Goal: Information Seeking & Learning: Check status

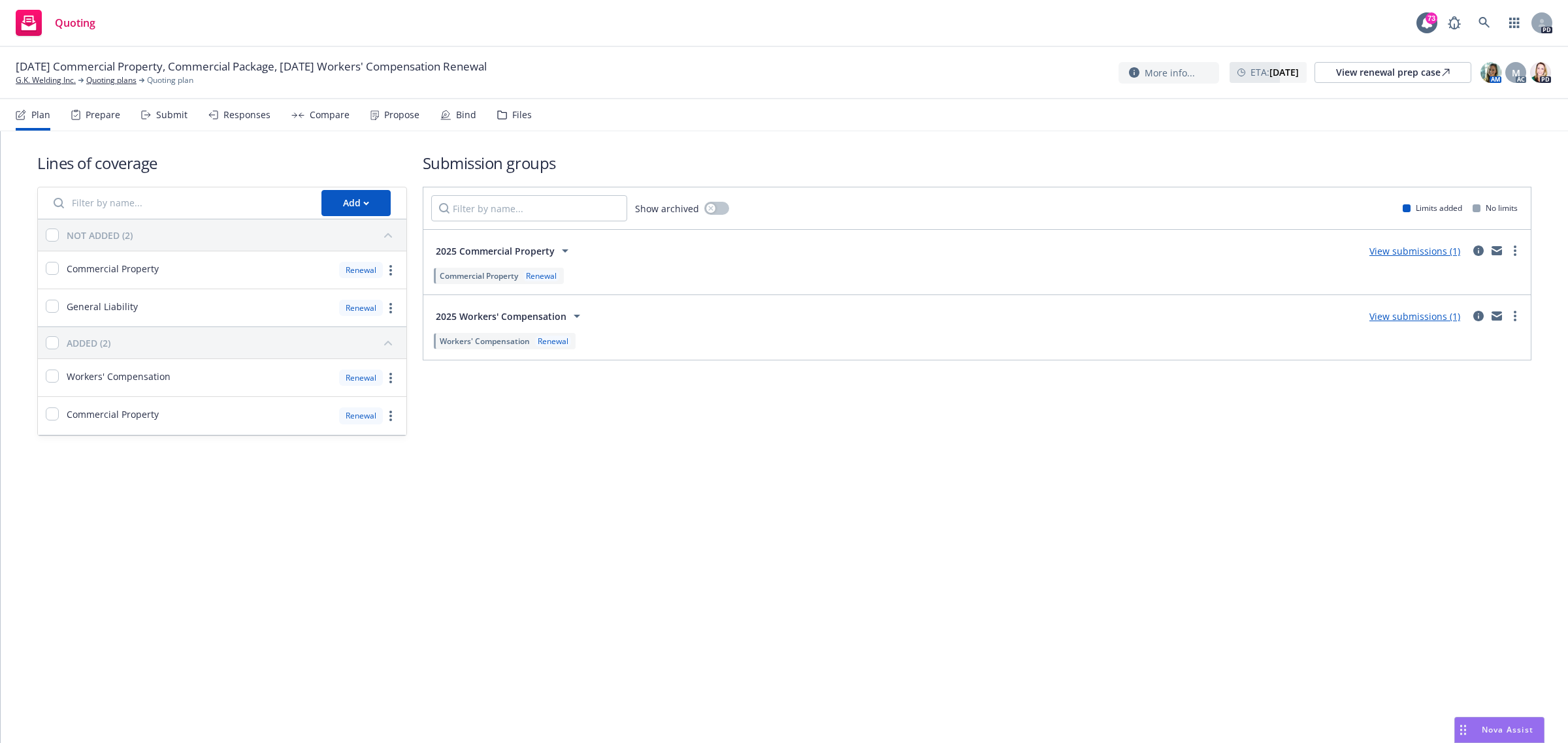
click at [1397, 320] on link "View submissions (1)" at bounding box center [1415, 316] width 91 height 12
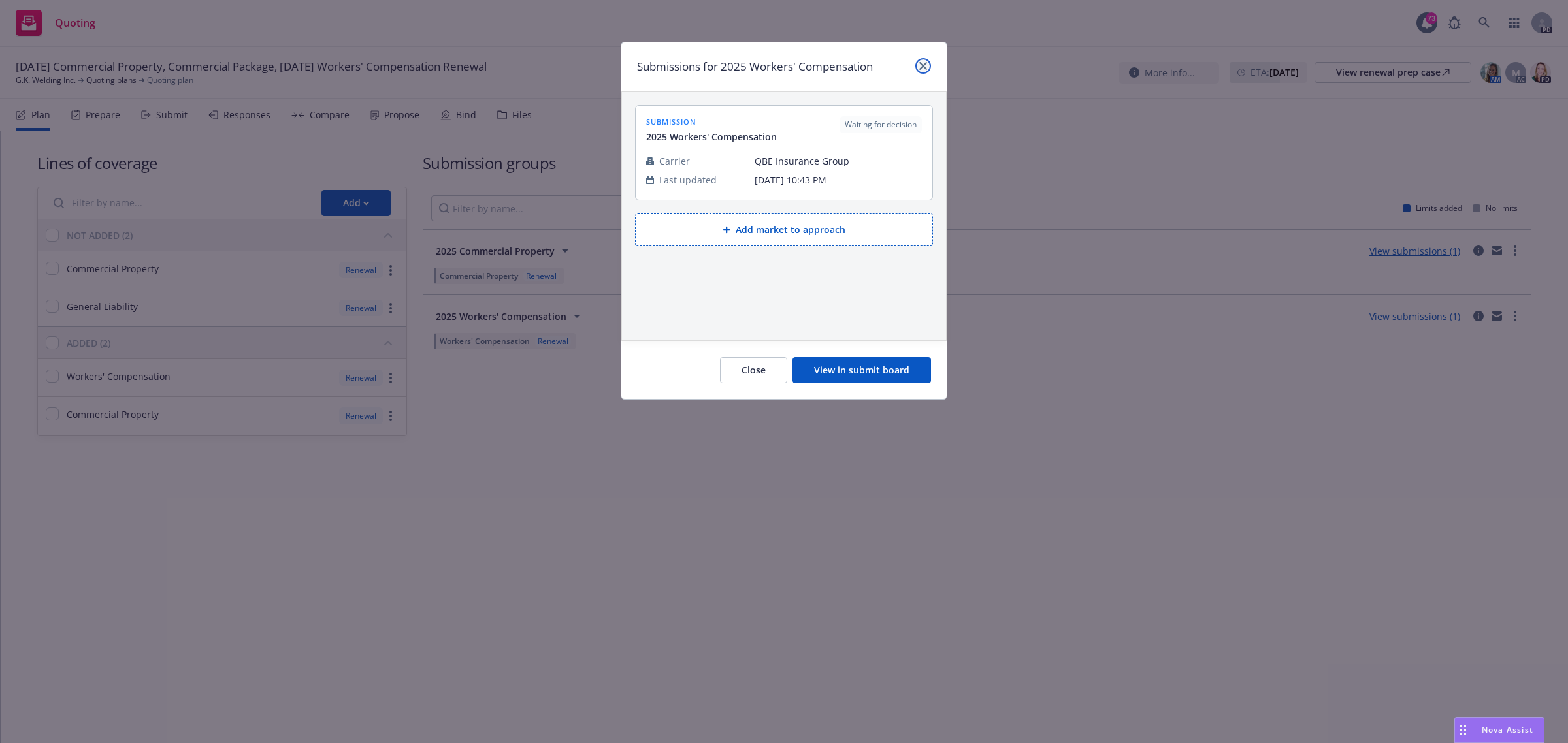
click at [923, 70] on link "close" at bounding box center [923, 66] width 16 height 16
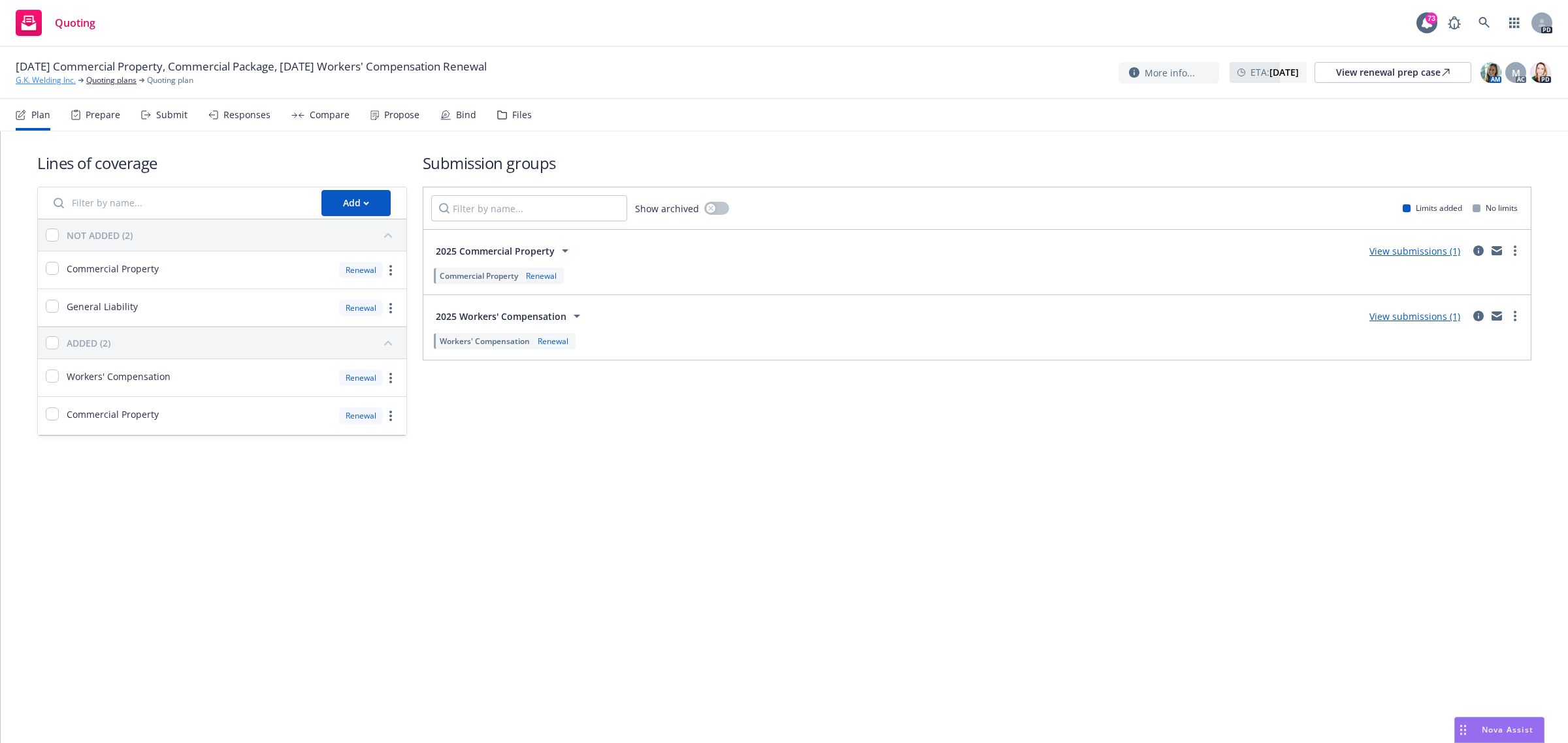
click at [57, 76] on link "G.K. Welding Inc." at bounding box center [45, 80] width 60 height 12
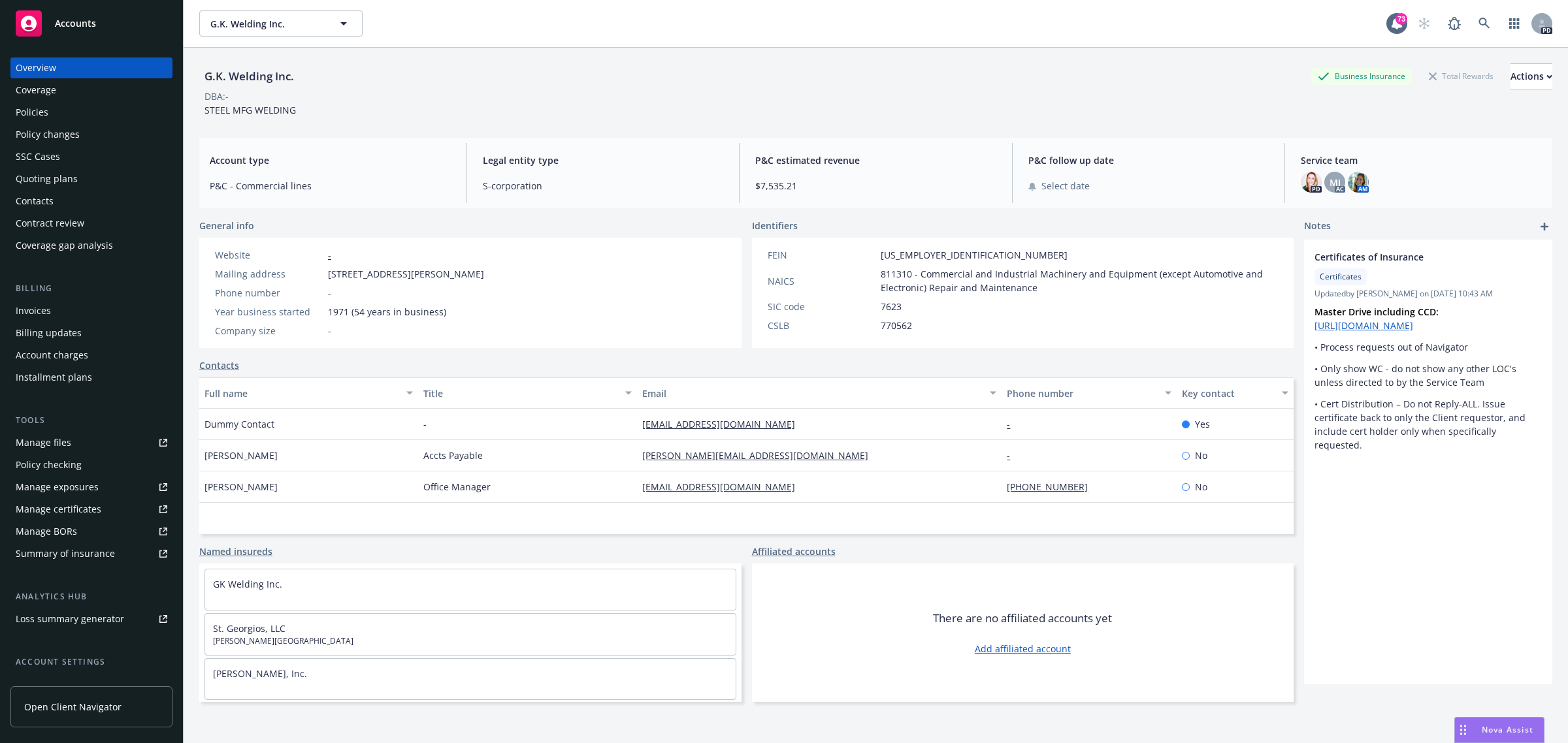
click at [30, 111] on div "Policies" at bounding box center [32, 113] width 33 height 21
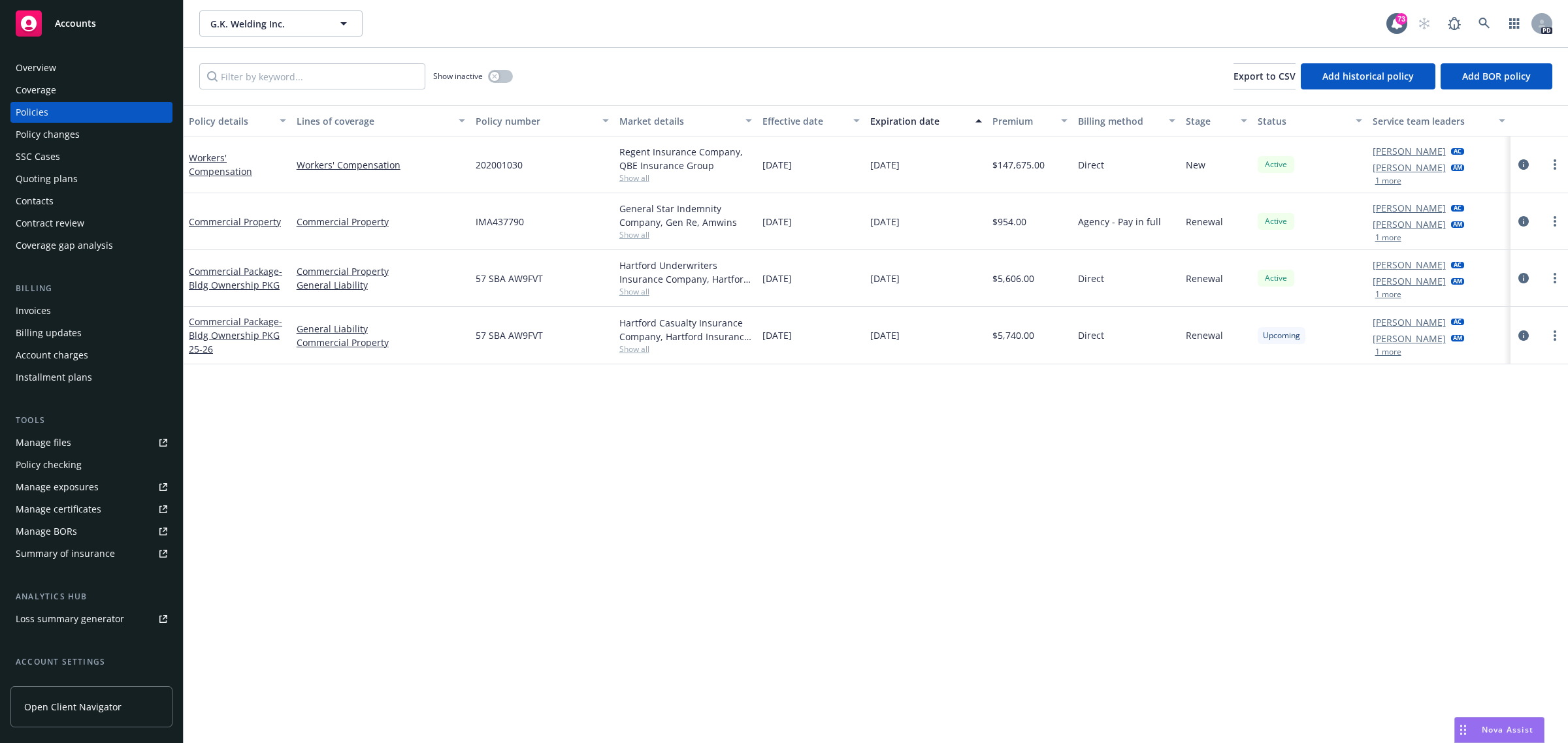
click at [67, 23] on span "Accounts" at bounding box center [75, 23] width 41 height 11
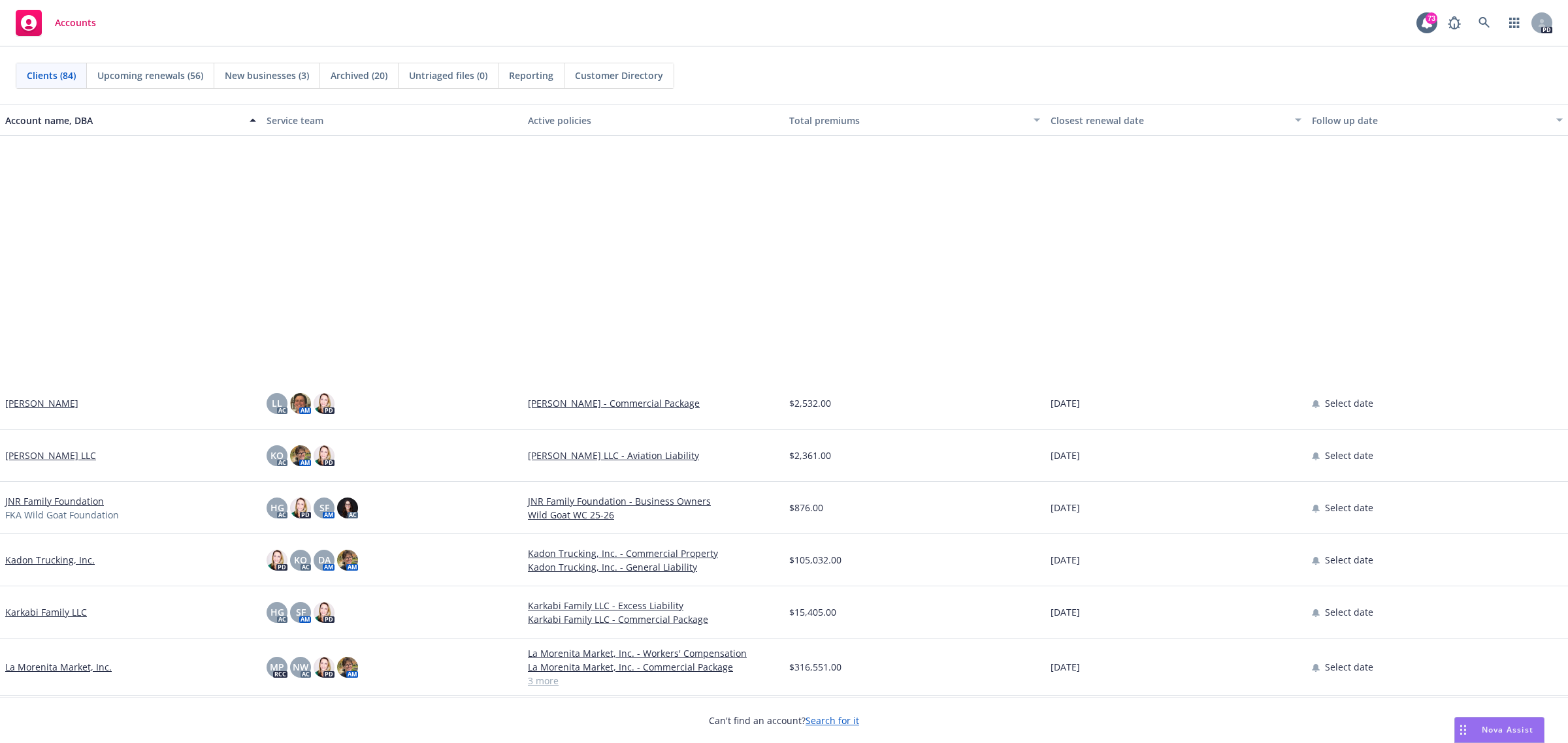
scroll to position [2204, 0]
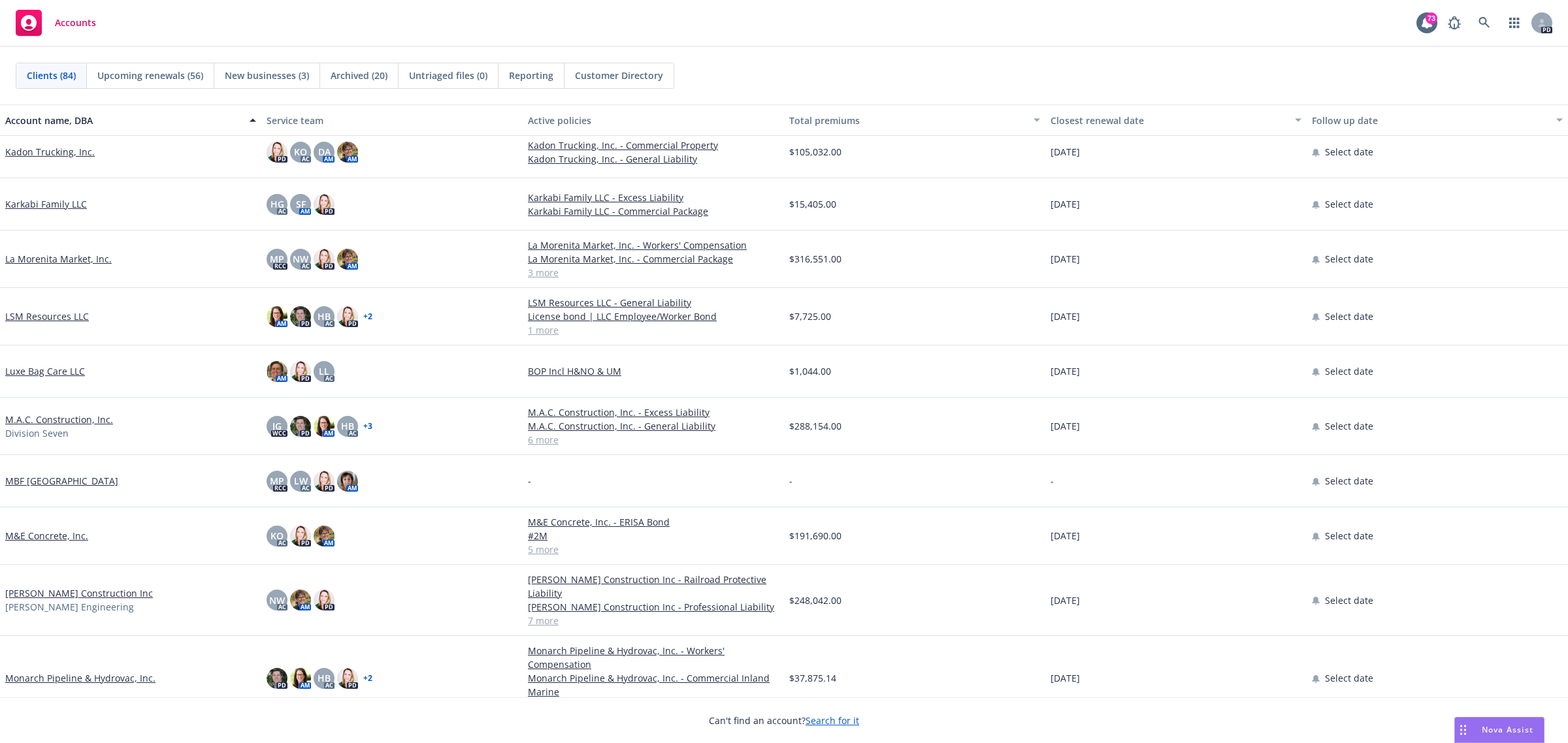
click at [61, 674] on link "Monarch Pipeline & Hydrovac, Inc." at bounding box center [80, 678] width 150 height 14
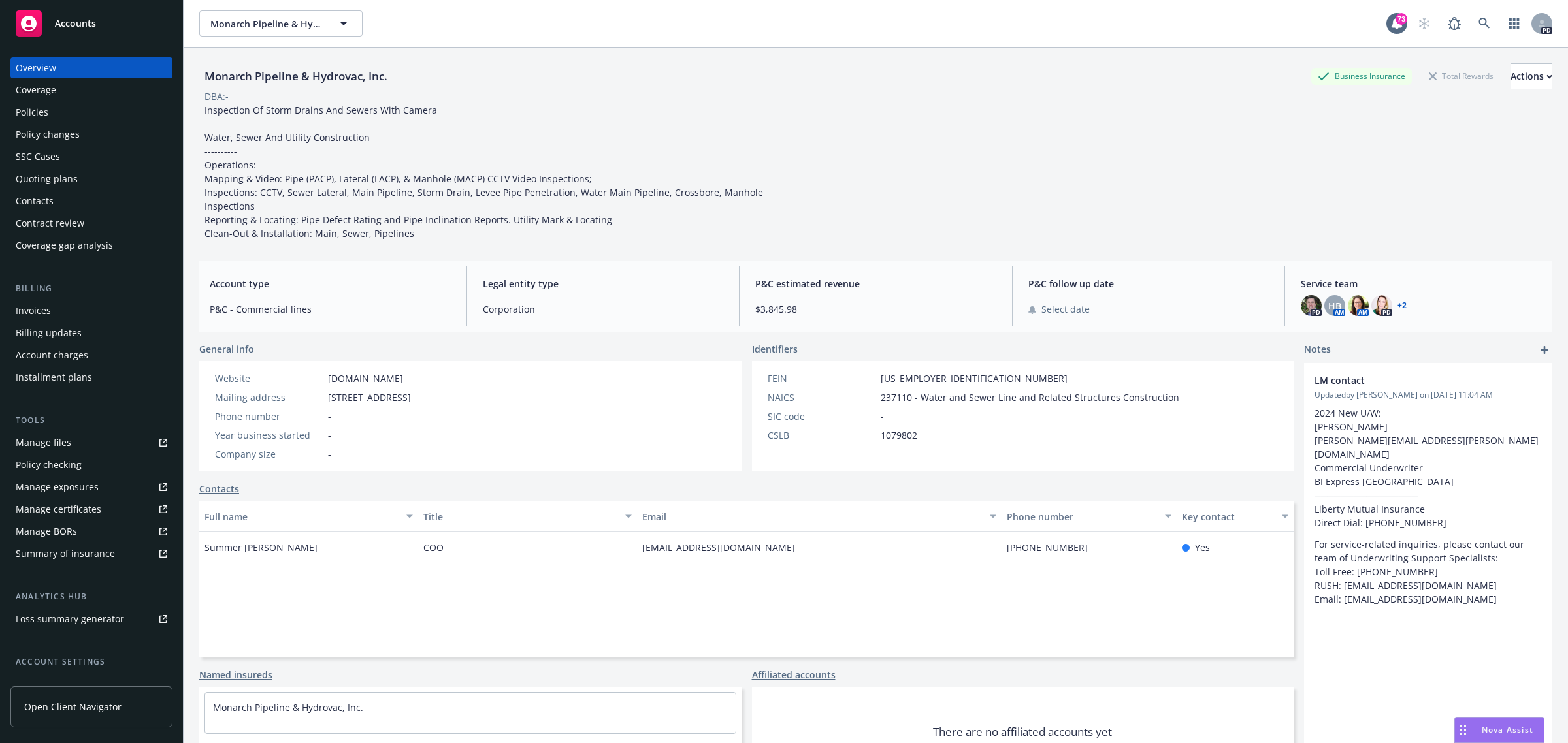
click at [27, 115] on div "Policies" at bounding box center [32, 113] width 33 height 21
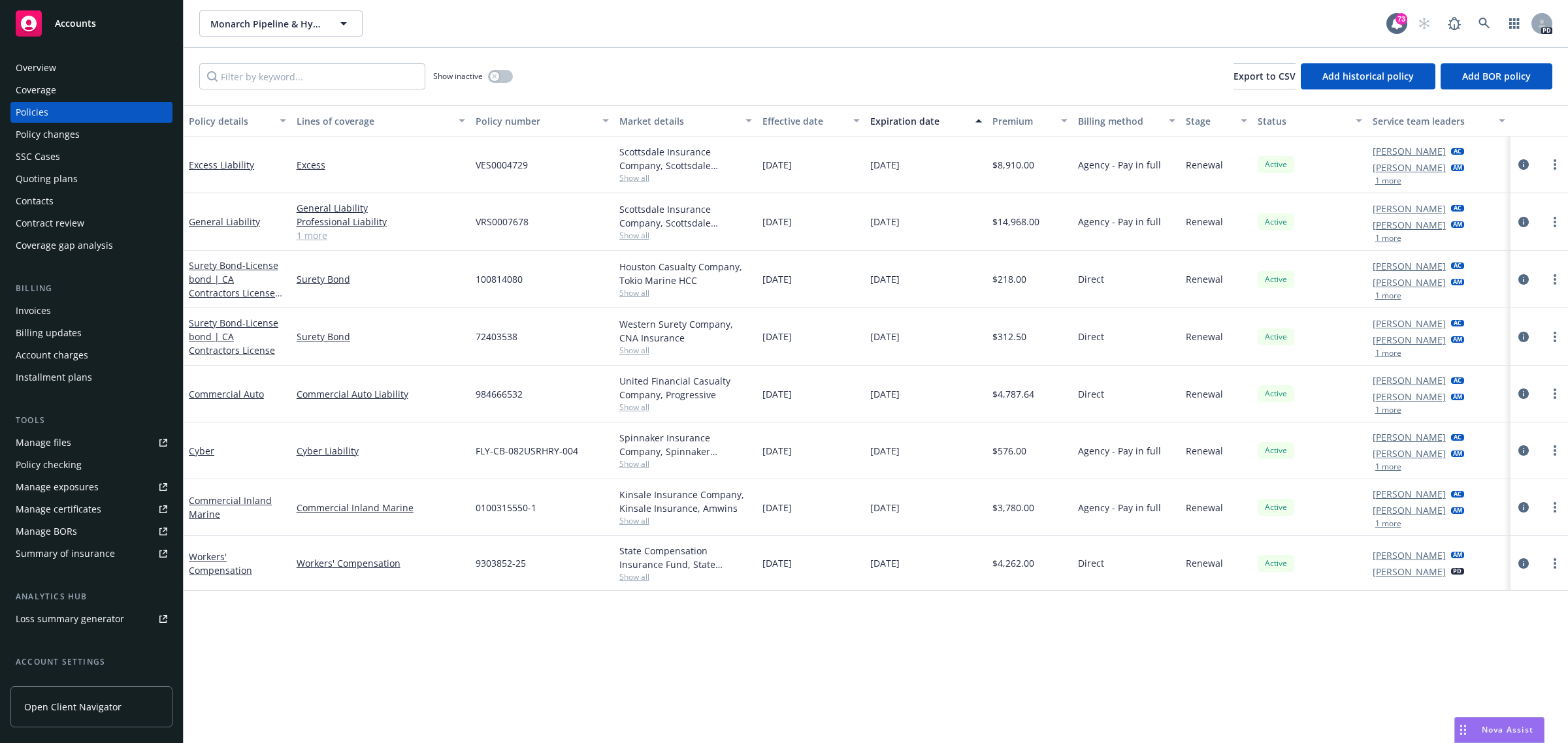
click at [80, 30] on div "Accounts" at bounding box center [92, 23] width 151 height 26
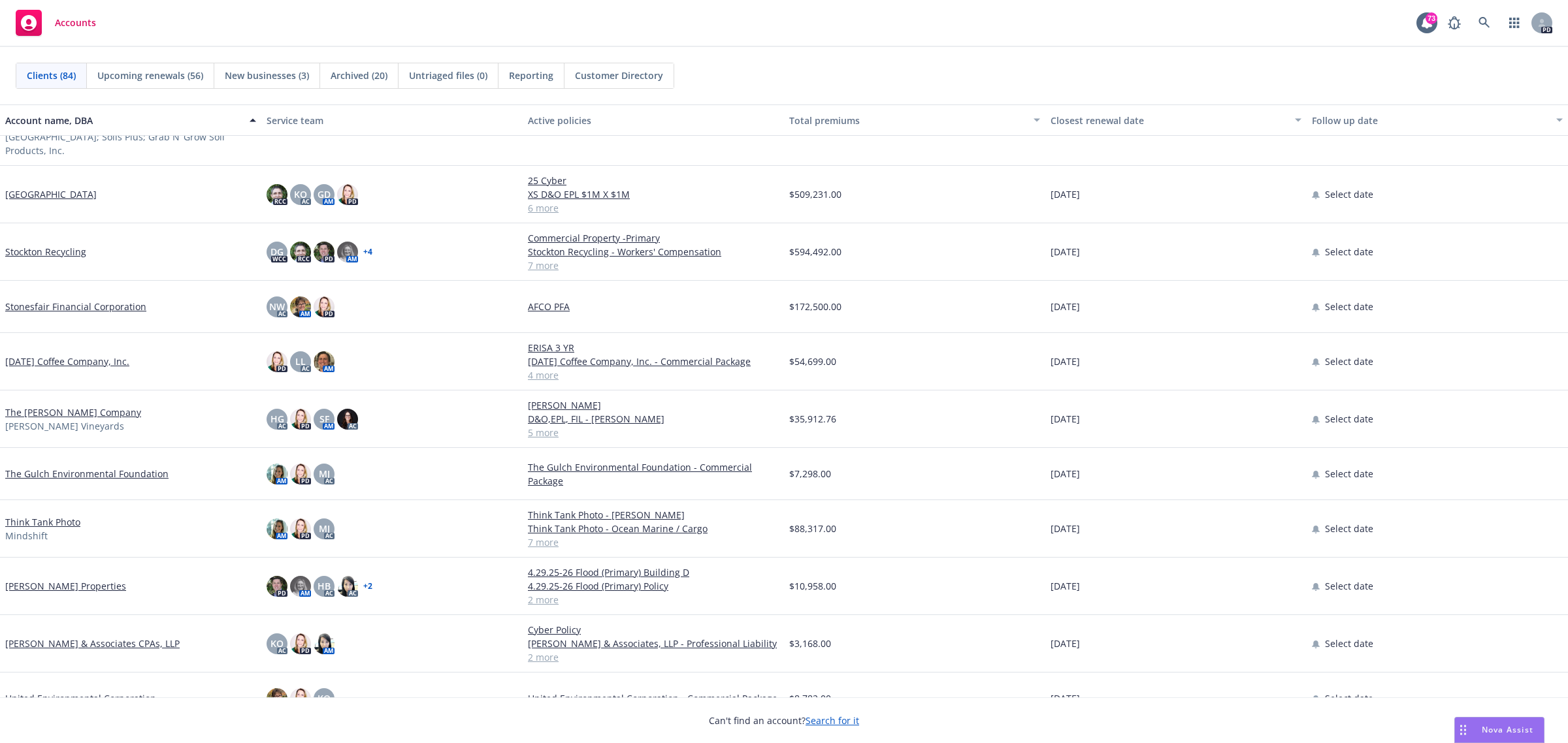
scroll to position [3869, 0]
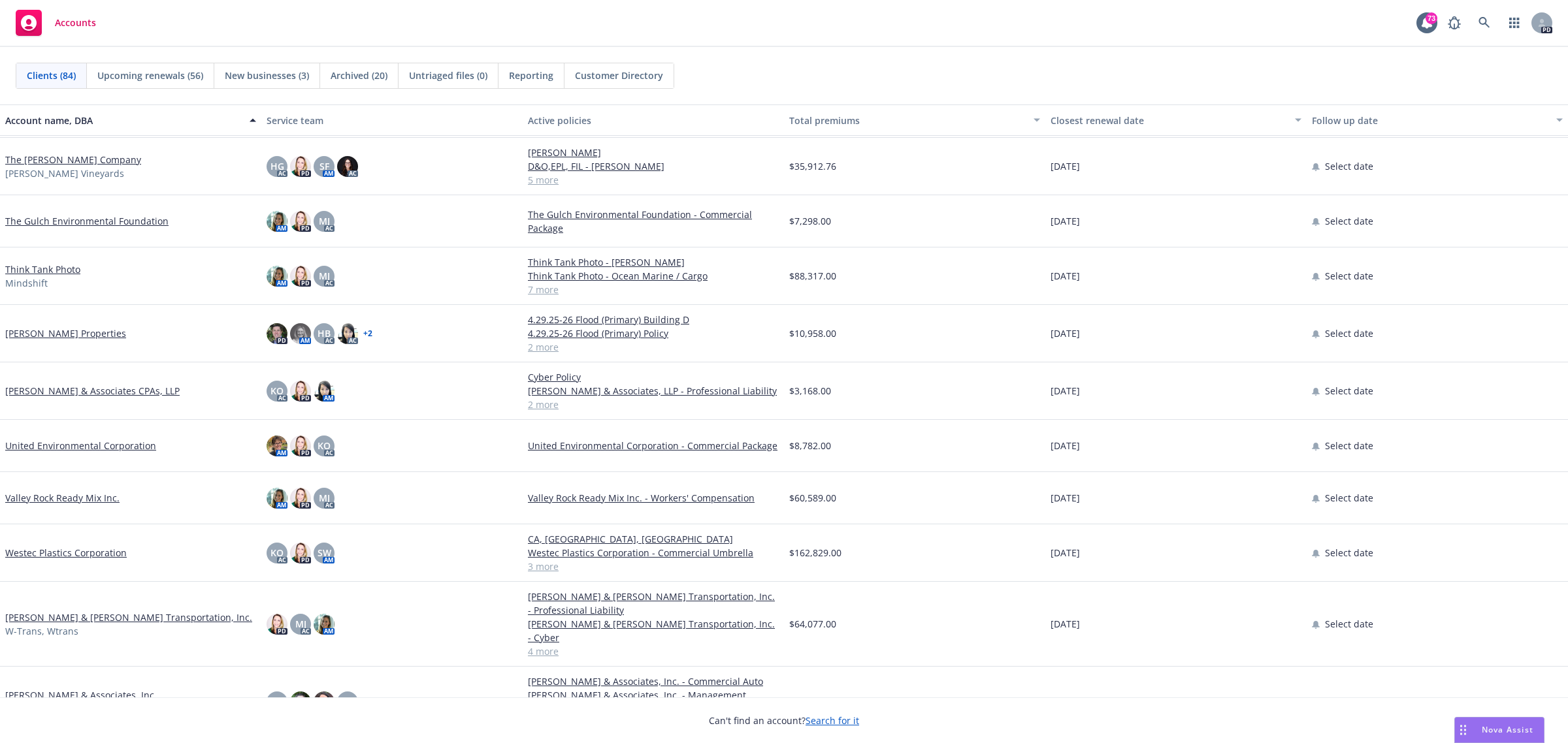
click at [86, 554] on link "Westec Plastics Corporation" at bounding box center [66, 552] width 122 height 14
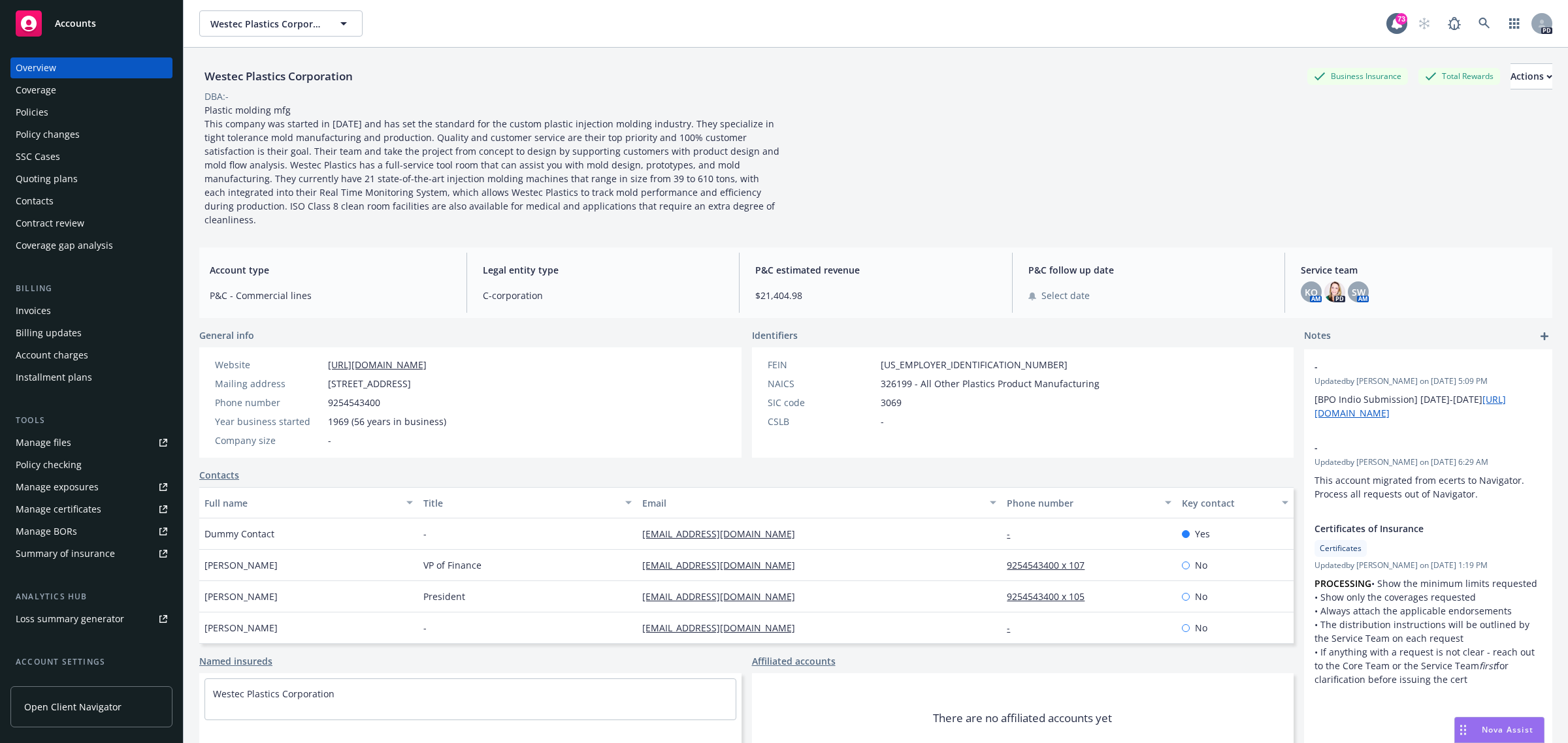
click at [38, 115] on div "Policies" at bounding box center [32, 113] width 33 height 21
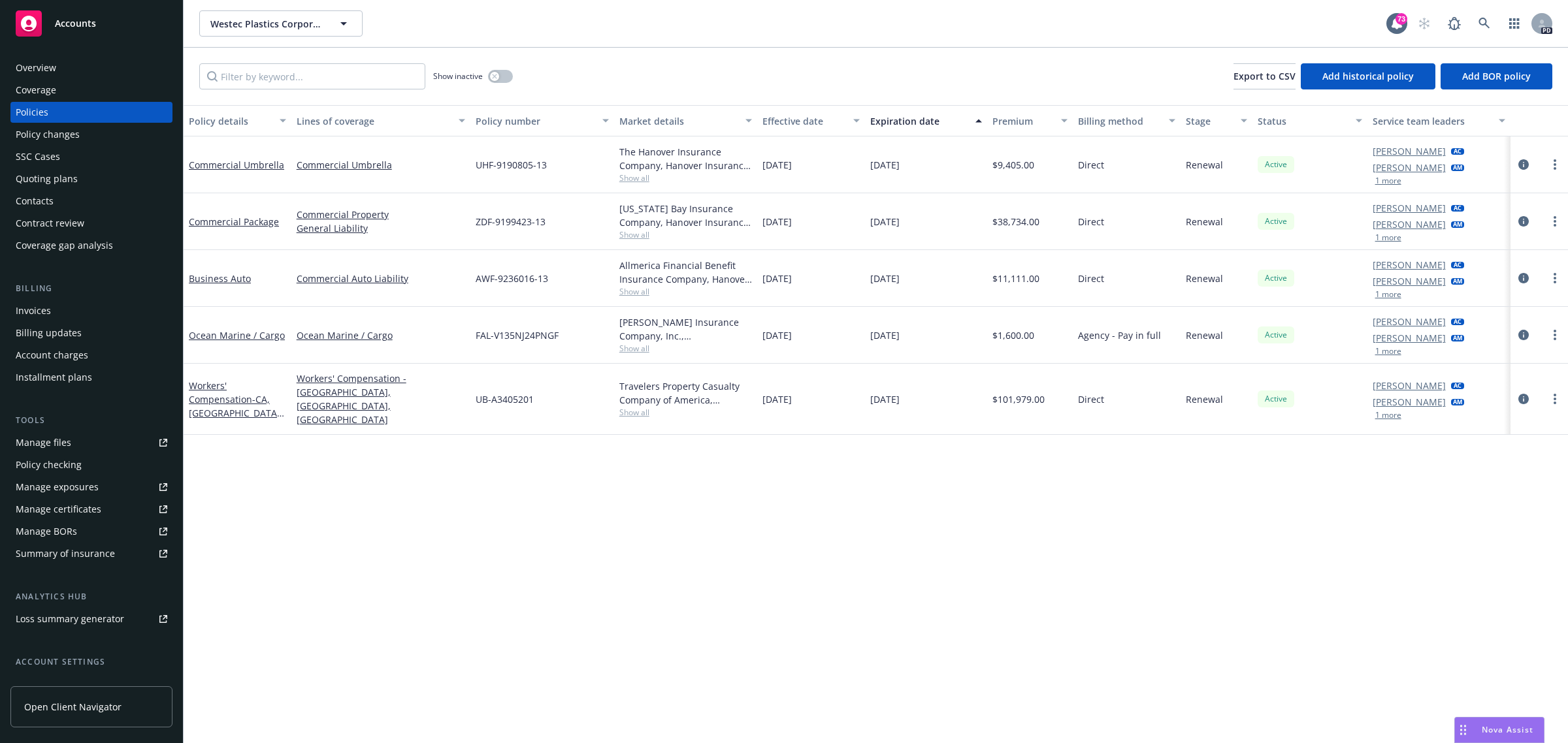
click at [55, 181] on div "Quoting plans" at bounding box center [47, 179] width 62 height 21
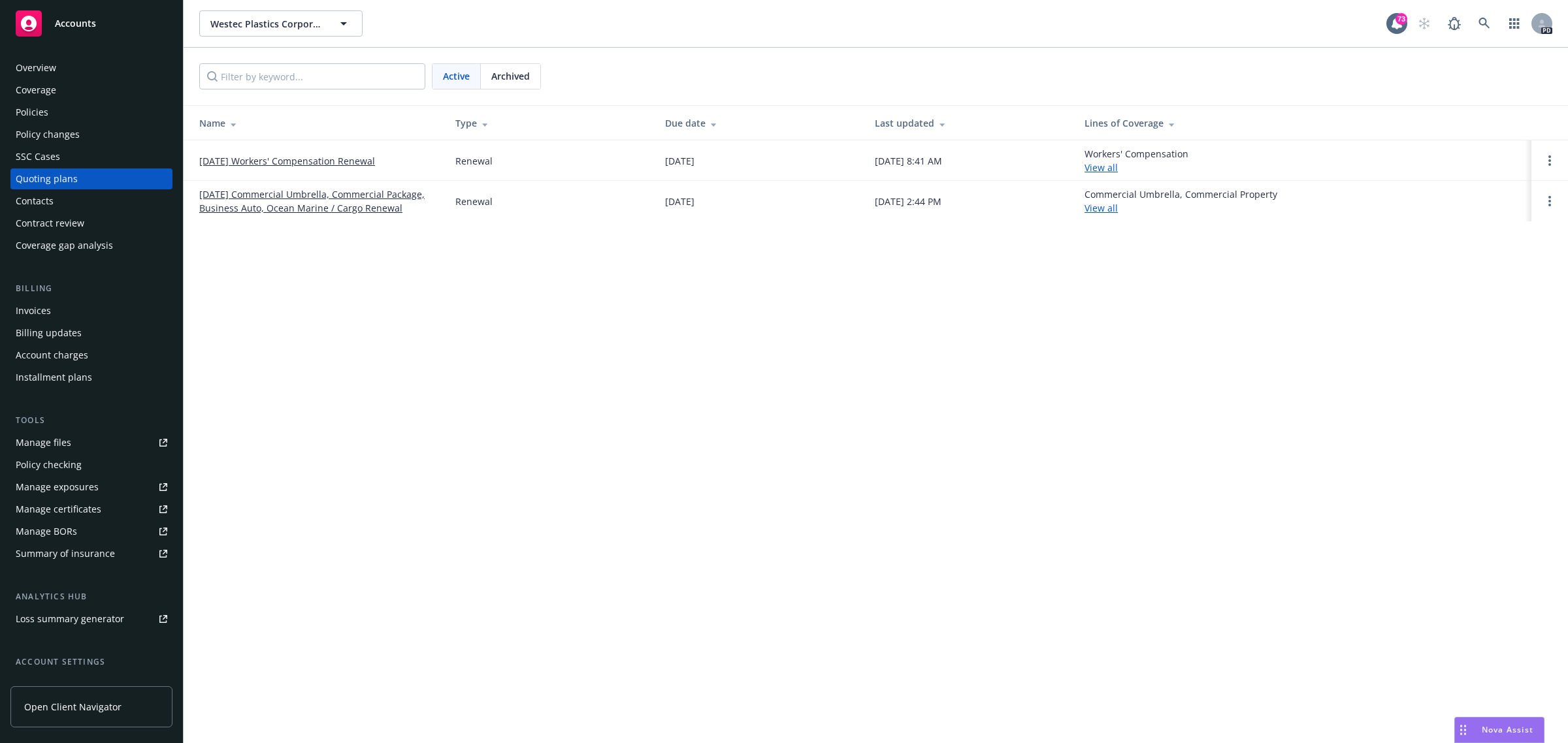
click at [261, 199] on link "09/30/25 Commercial Umbrella, Commercial Package, Business Auto, Ocean Marine /…" at bounding box center [316, 201] width 235 height 27
